Goal: Navigation & Orientation: Find specific page/section

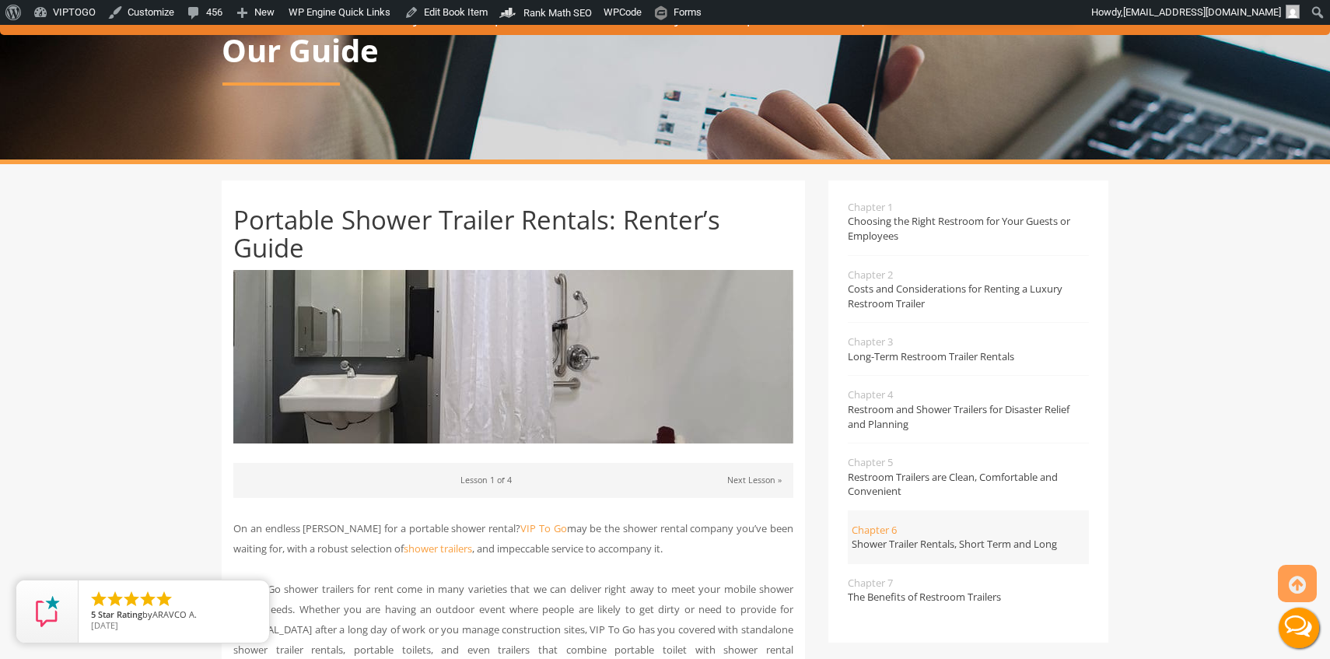
scroll to position [163, 0]
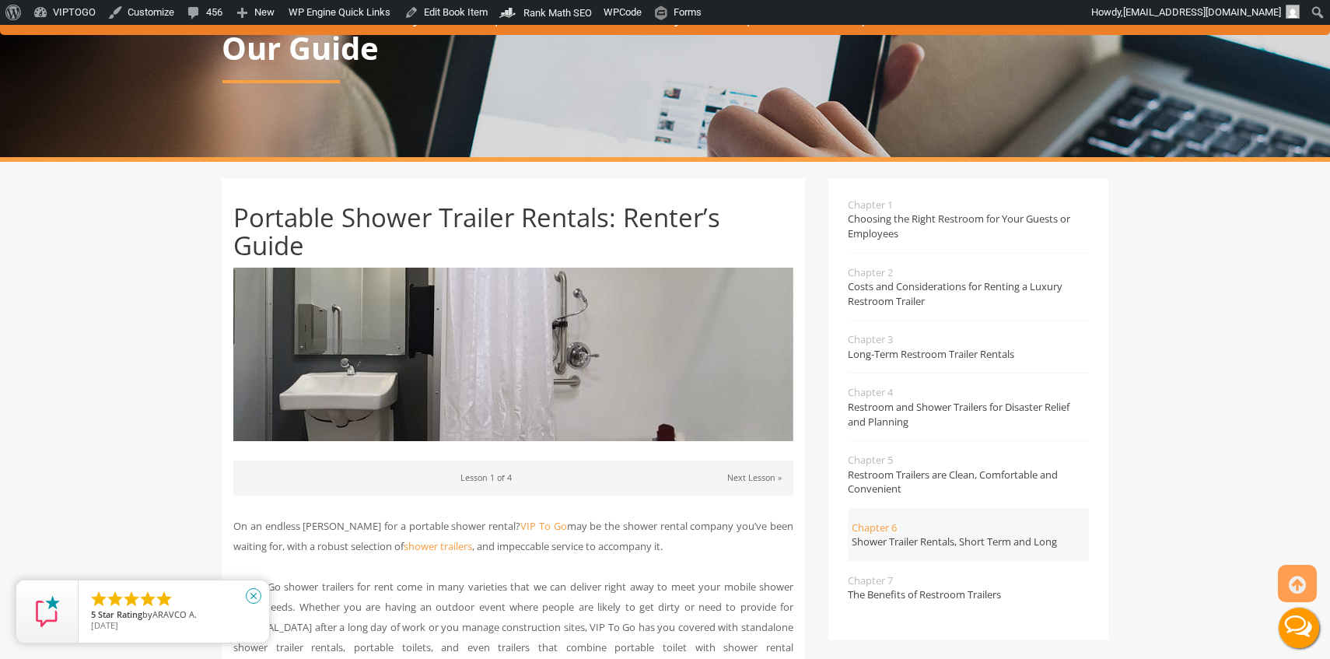
click at [254, 597] on icon "close" at bounding box center [254, 596] width 16 height 16
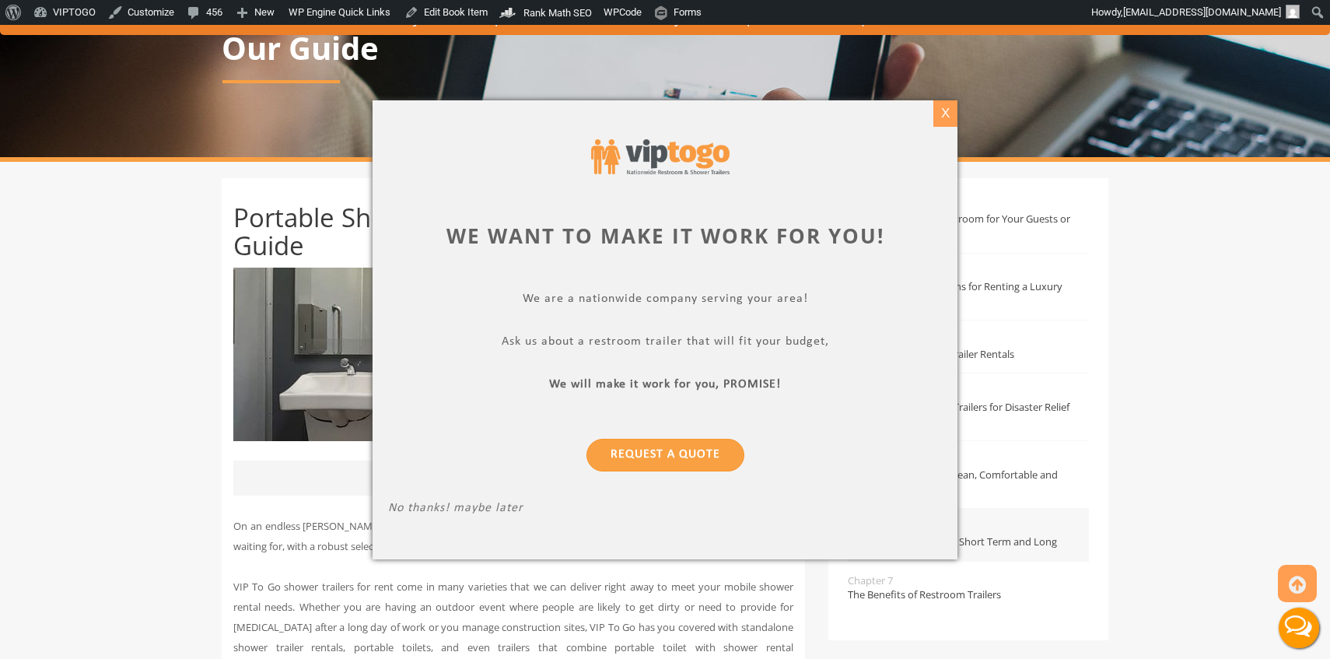
click at [948, 116] on div "X" at bounding box center [946, 113] width 24 height 26
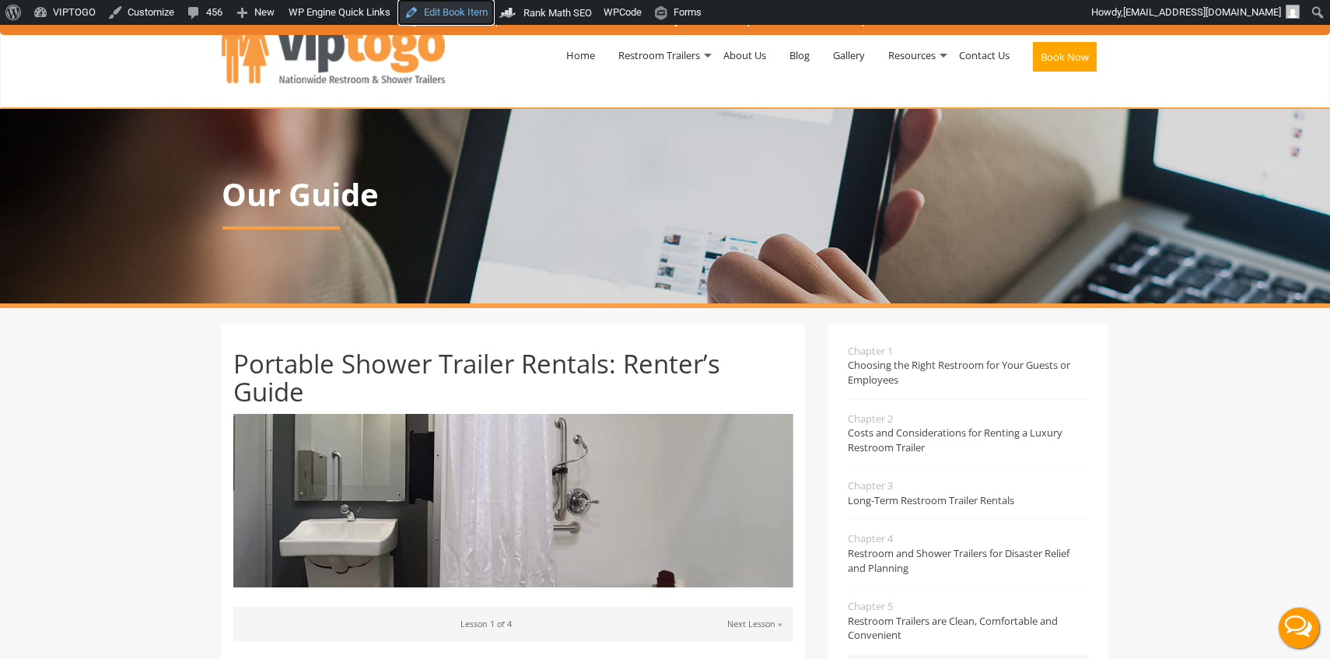
scroll to position [0, 0]
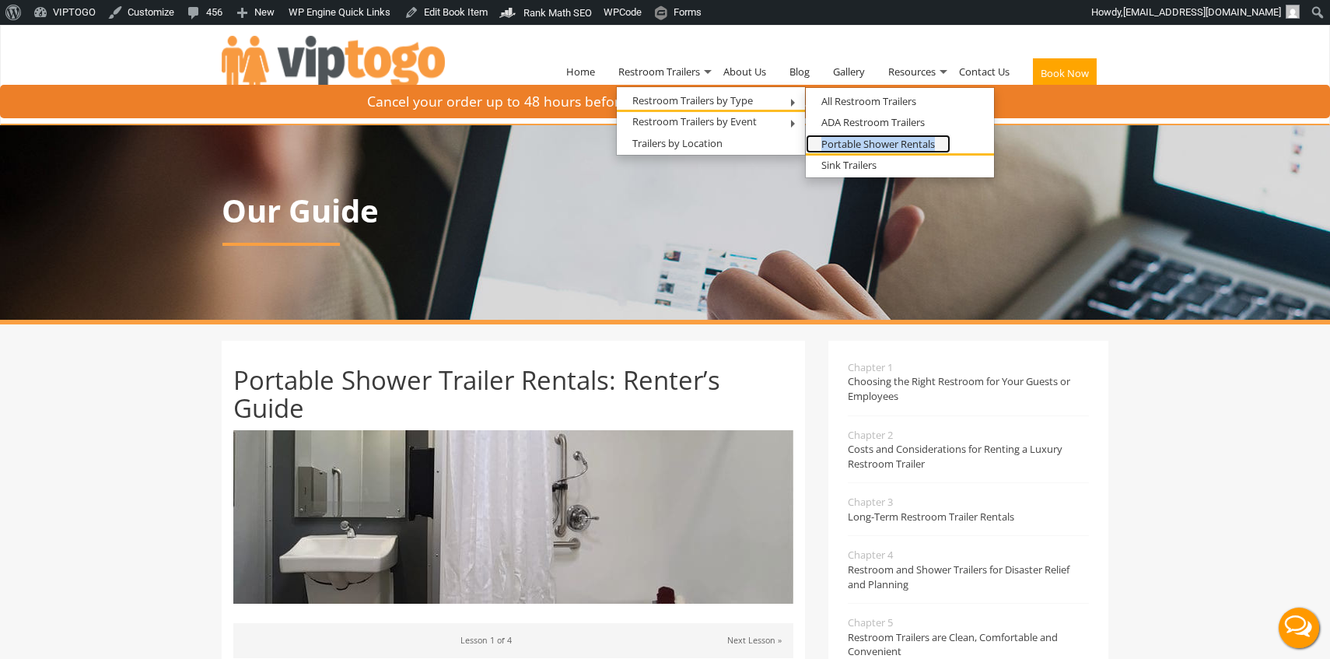
click at [867, 139] on link "Portable Shower Rentals" at bounding box center [878, 144] width 145 height 19
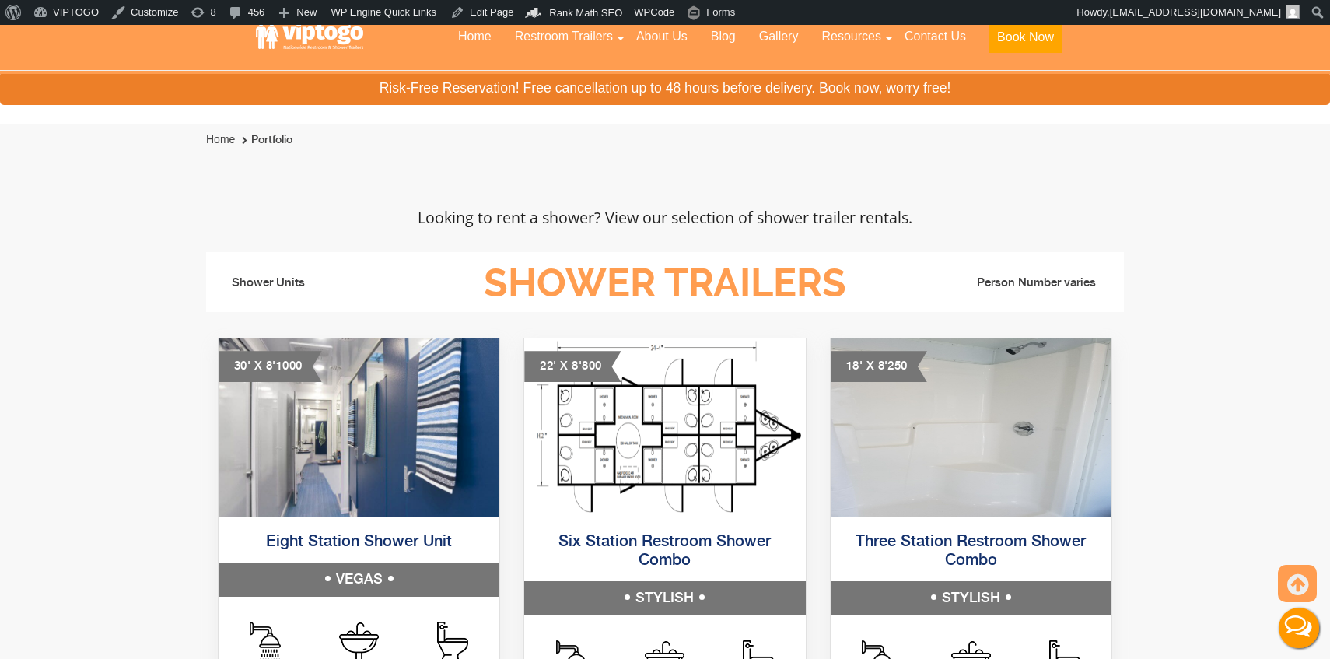
scroll to position [121, 0]
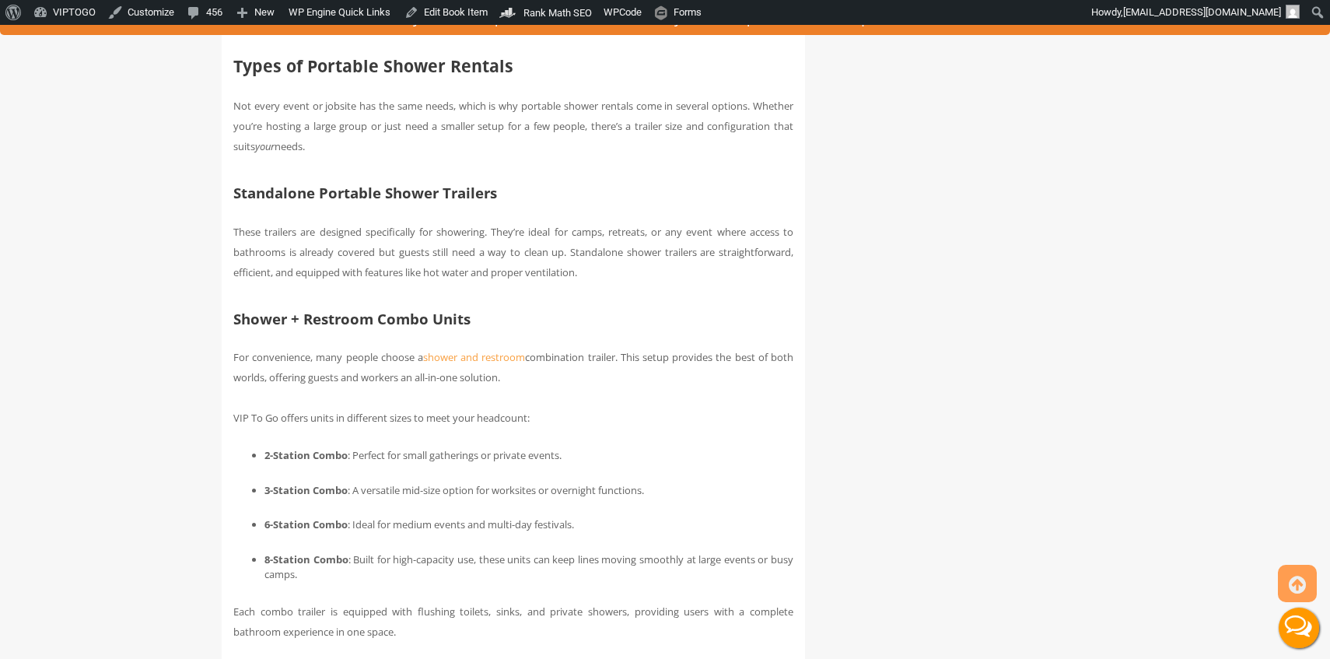
scroll to position [1531, 0]
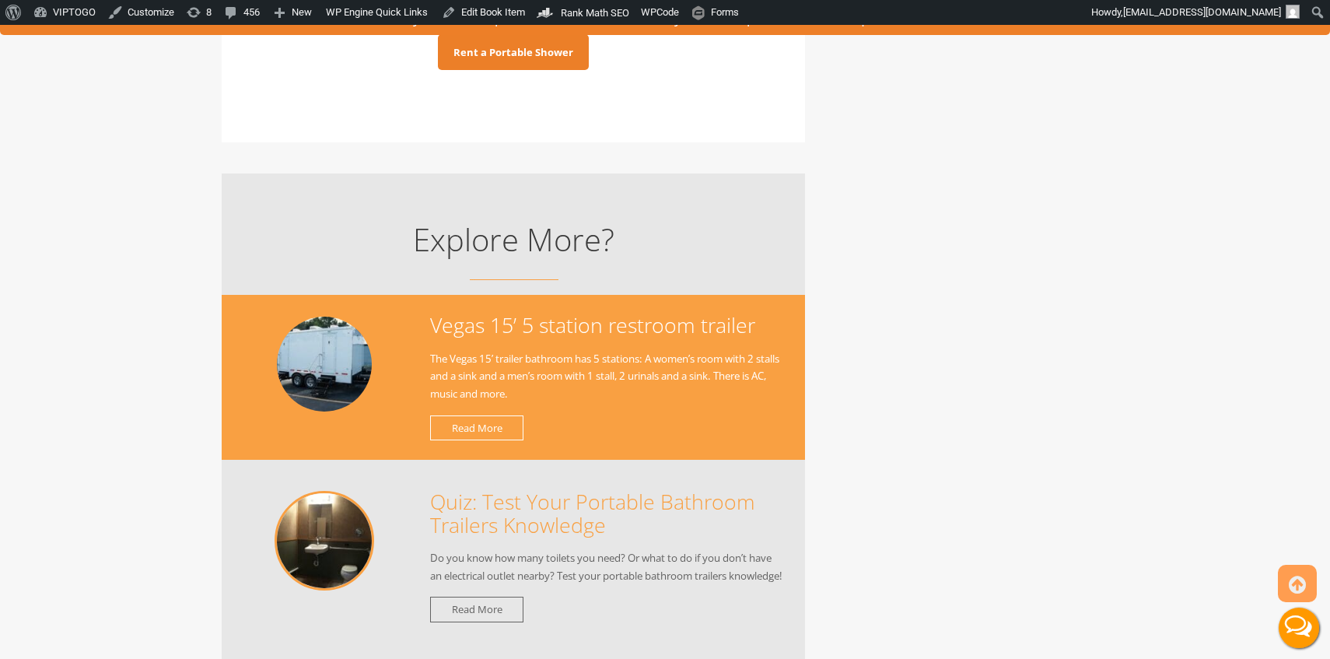
scroll to position [4389, 0]
